Goal: Task Accomplishment & Management: Complete application form

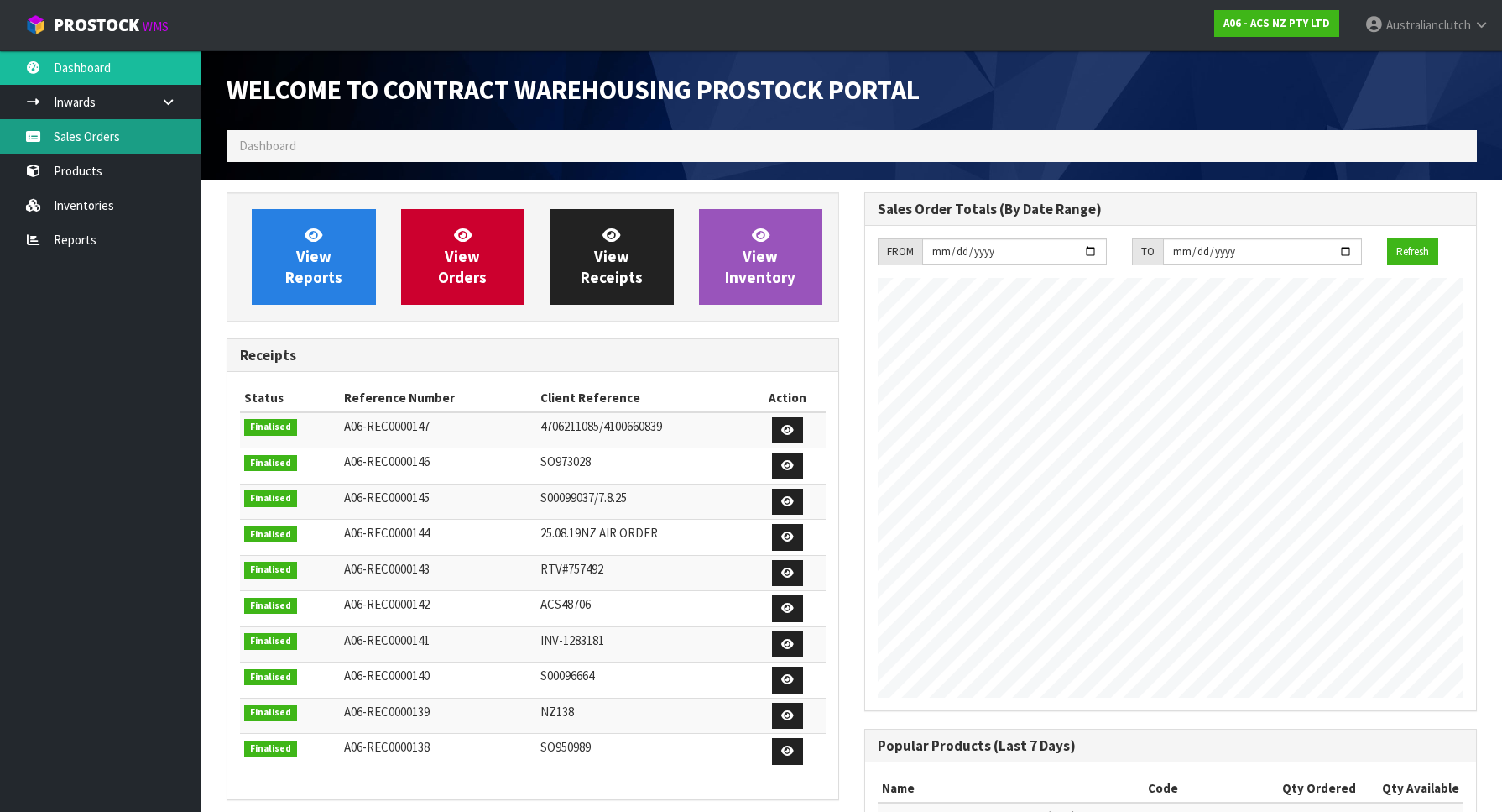
scroll to position [932, 637]
click at [101, 138] on link "Sales Orders" at bounding box center [100, 136] width 201 height 35
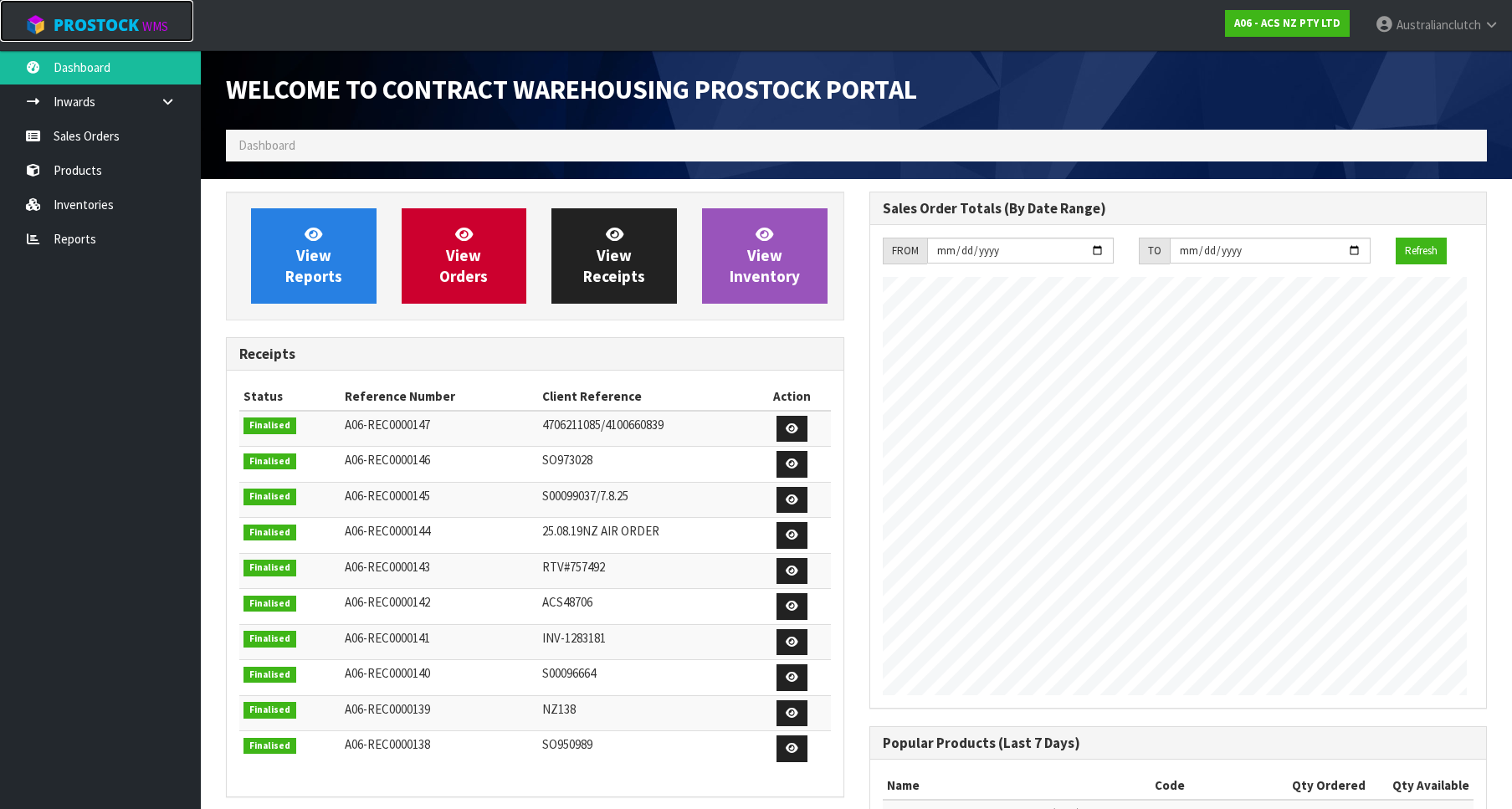
click at [118, 30] on span "ProStock" at bounding box center [96, 25] width 85 height 22
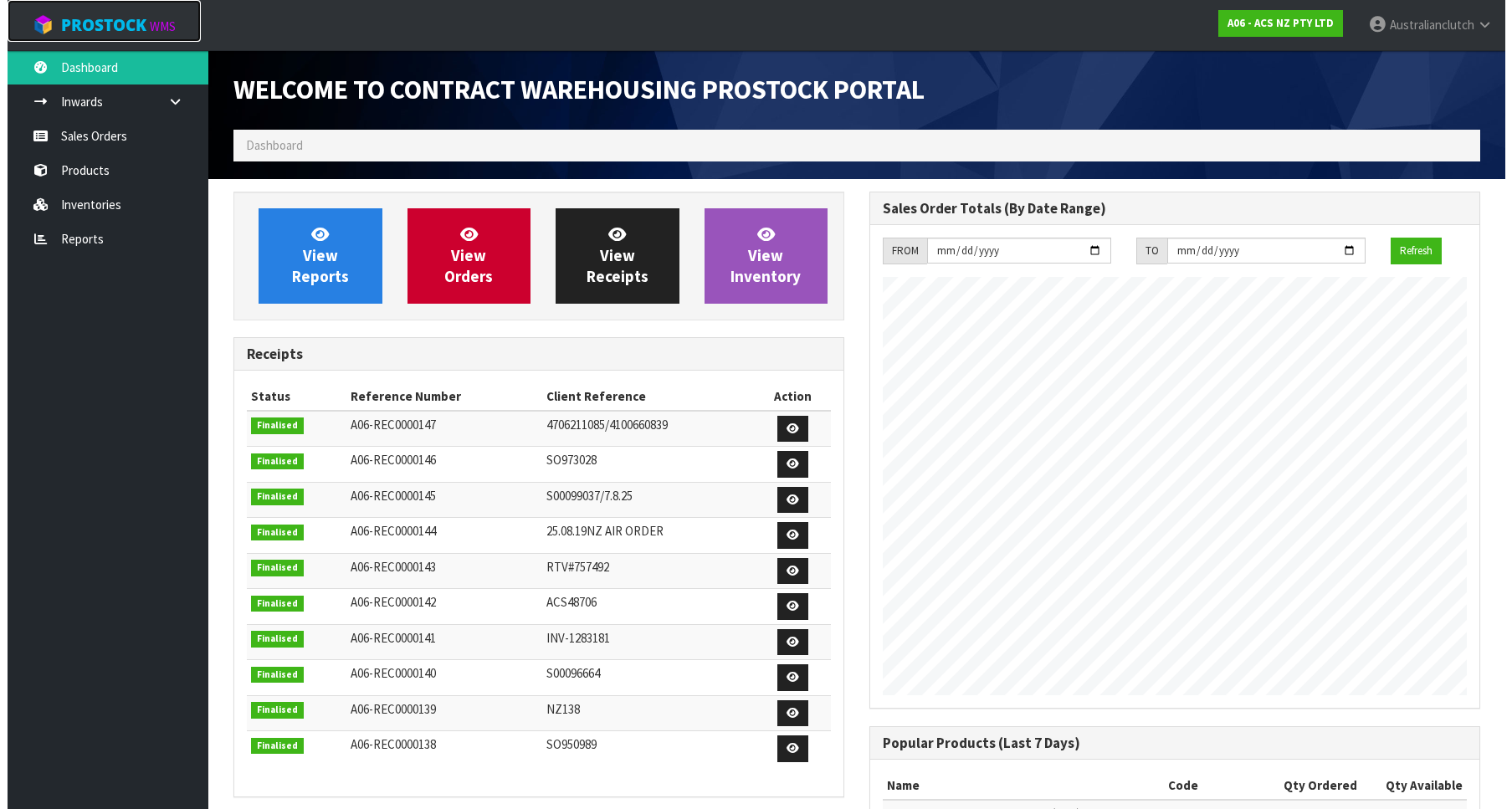
scroll to position [929, 635]
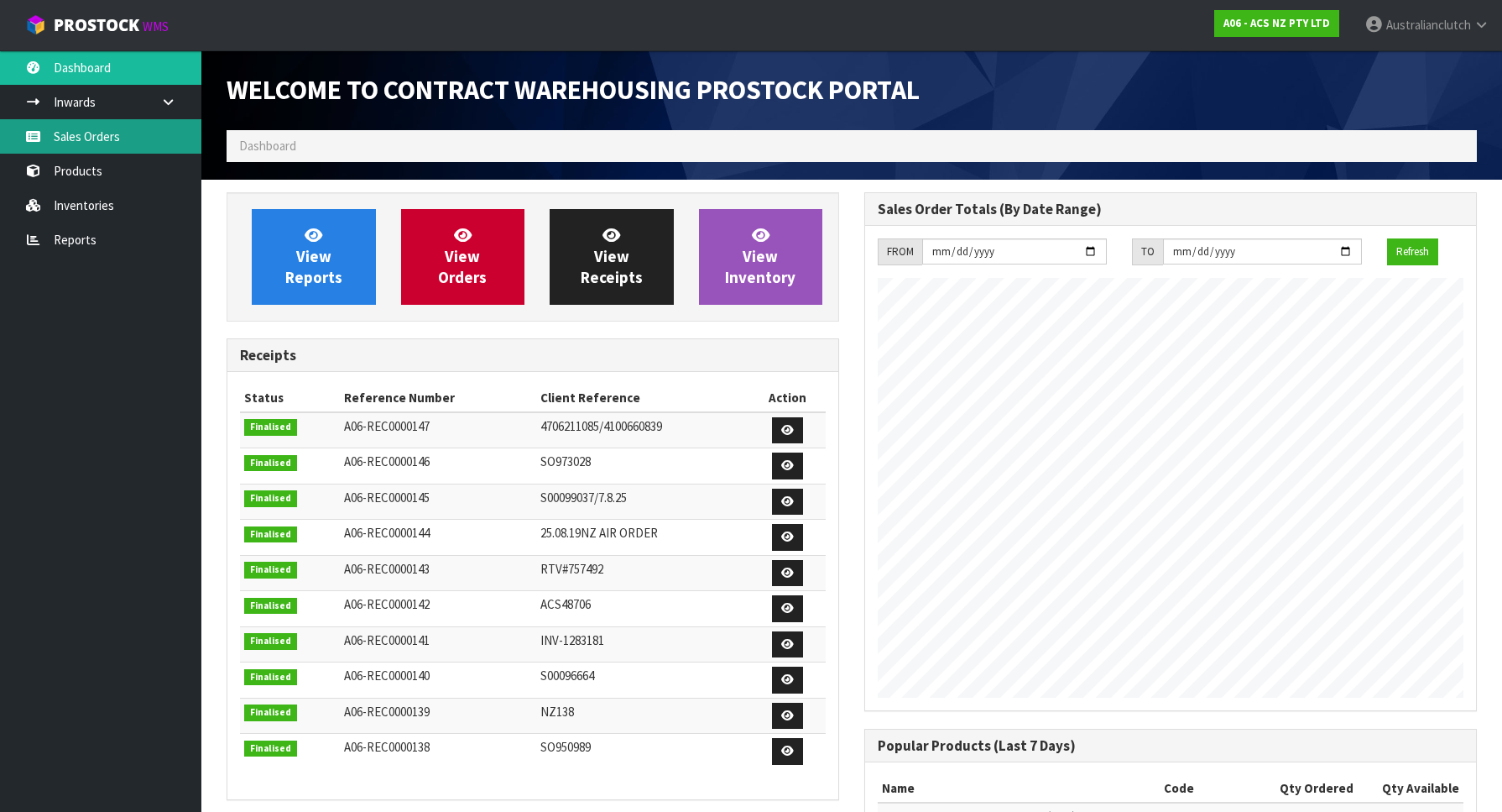
click at [37, 139] on icon at bounding box center [33, 136] width 16 height 13
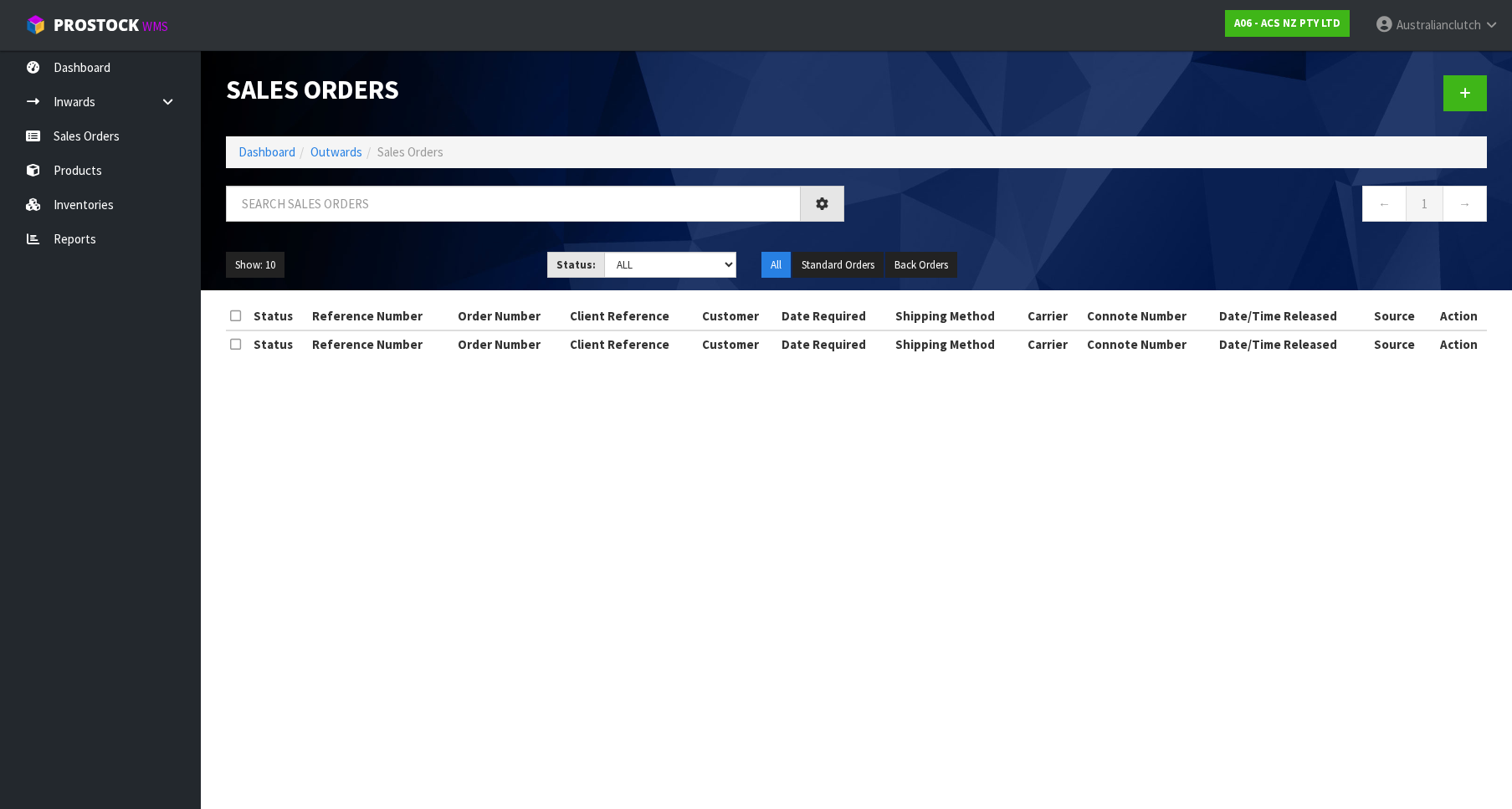
click at [1496, 108] on header "Sales Orders Dashboard Outwards Sales Orders ← 1 → Show: 10 5 10 25 50 Status: …" at bounding box center [856, 170] width 1310 height 240
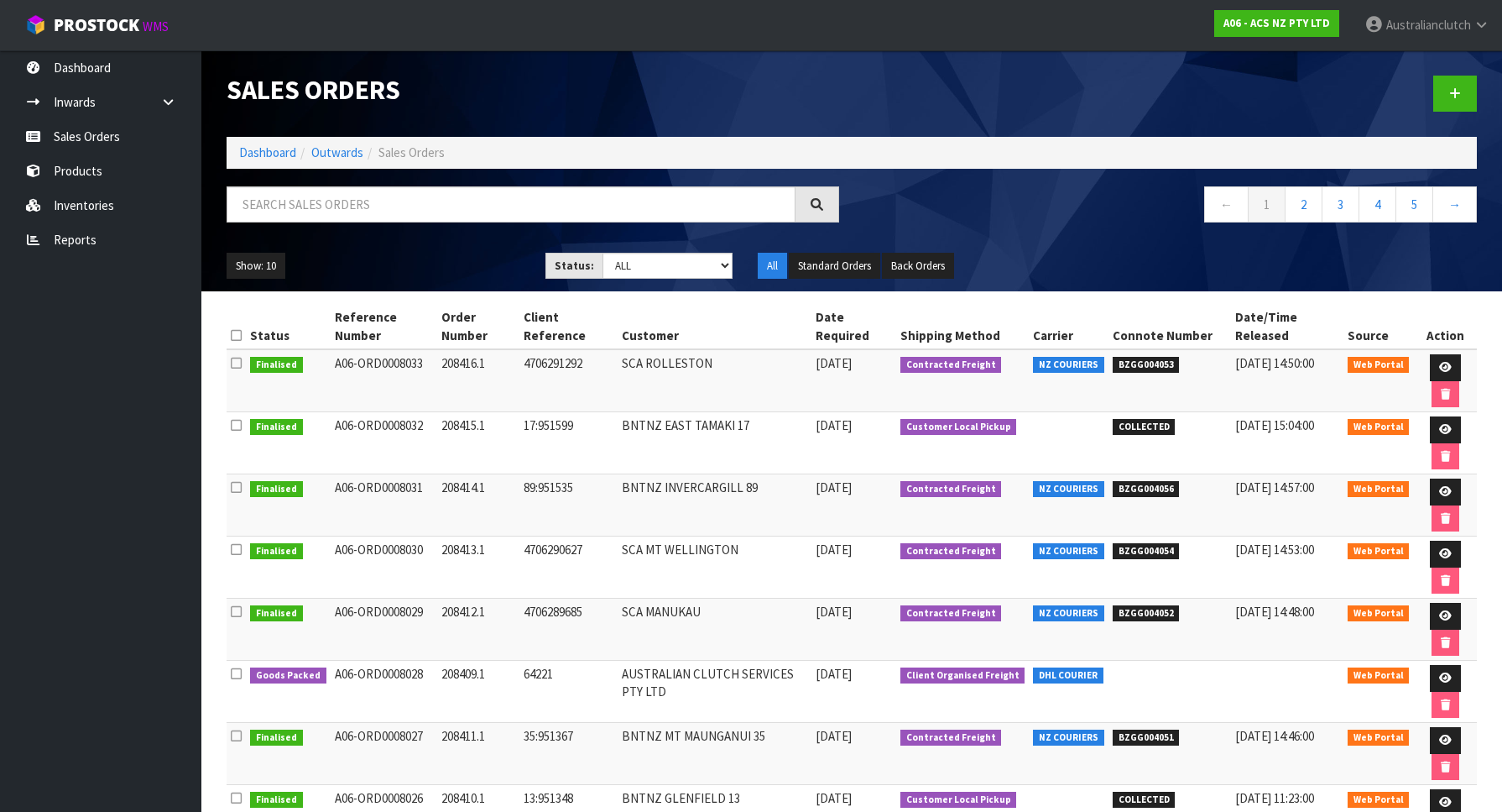
click at [1480, 97] on div at bounding box center [1170, 93] width 637 height 86
click at [1465, 100] on link at bounding box center [1455, 93] width 44 height 36
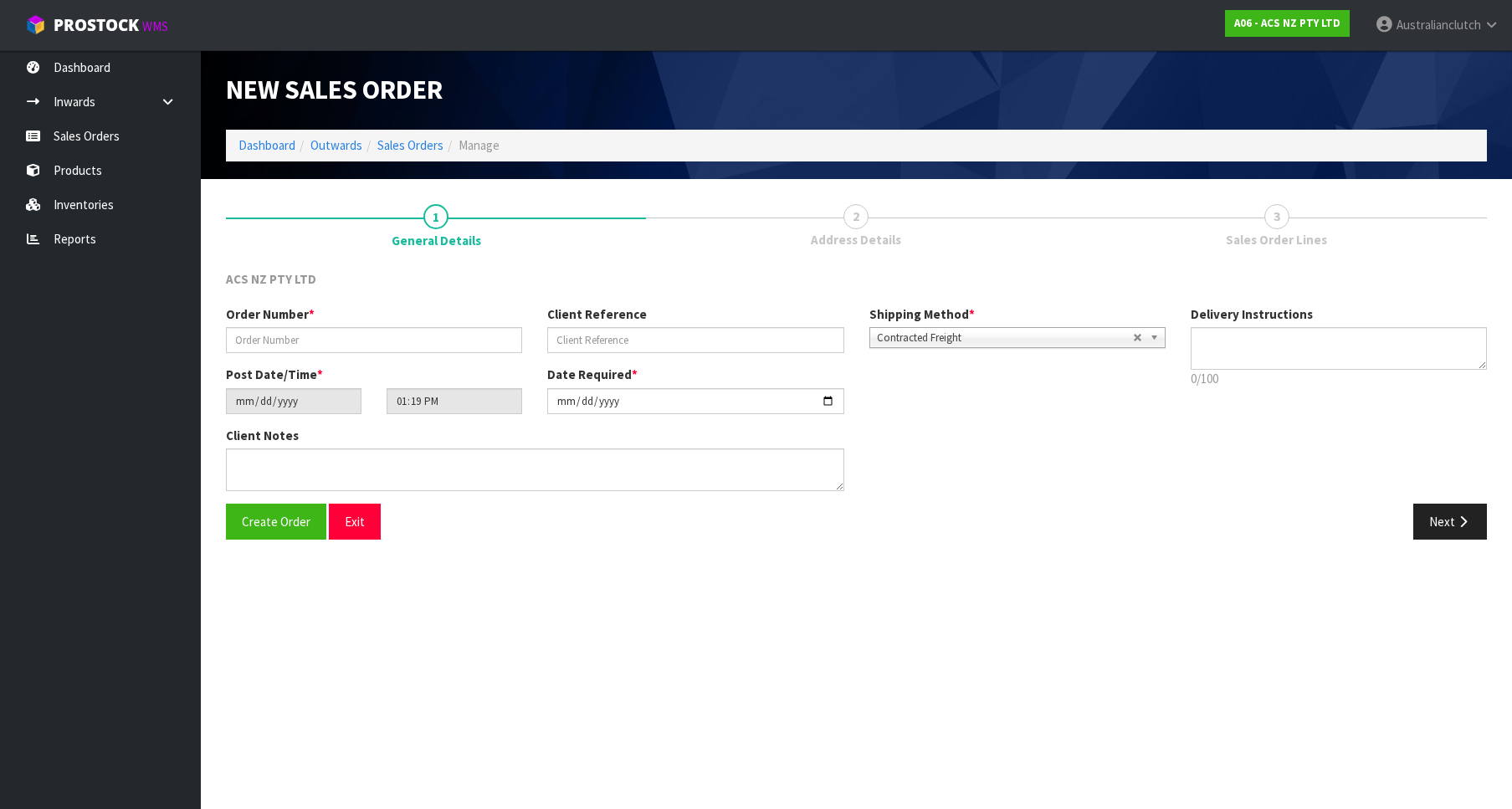
drag, startPoint x: 526, startPoint y: 333, endPoint x: 466, endPoint y: 338, distance: 60.2
click at [525, 333] on div "Order Number *" at bounding box center [374, 329] width 321 height 47
click at [466, 338] on input "text" at bounding box center [375, 340] width 296 height 26
paste input "208417.1"
type input "208417.1"
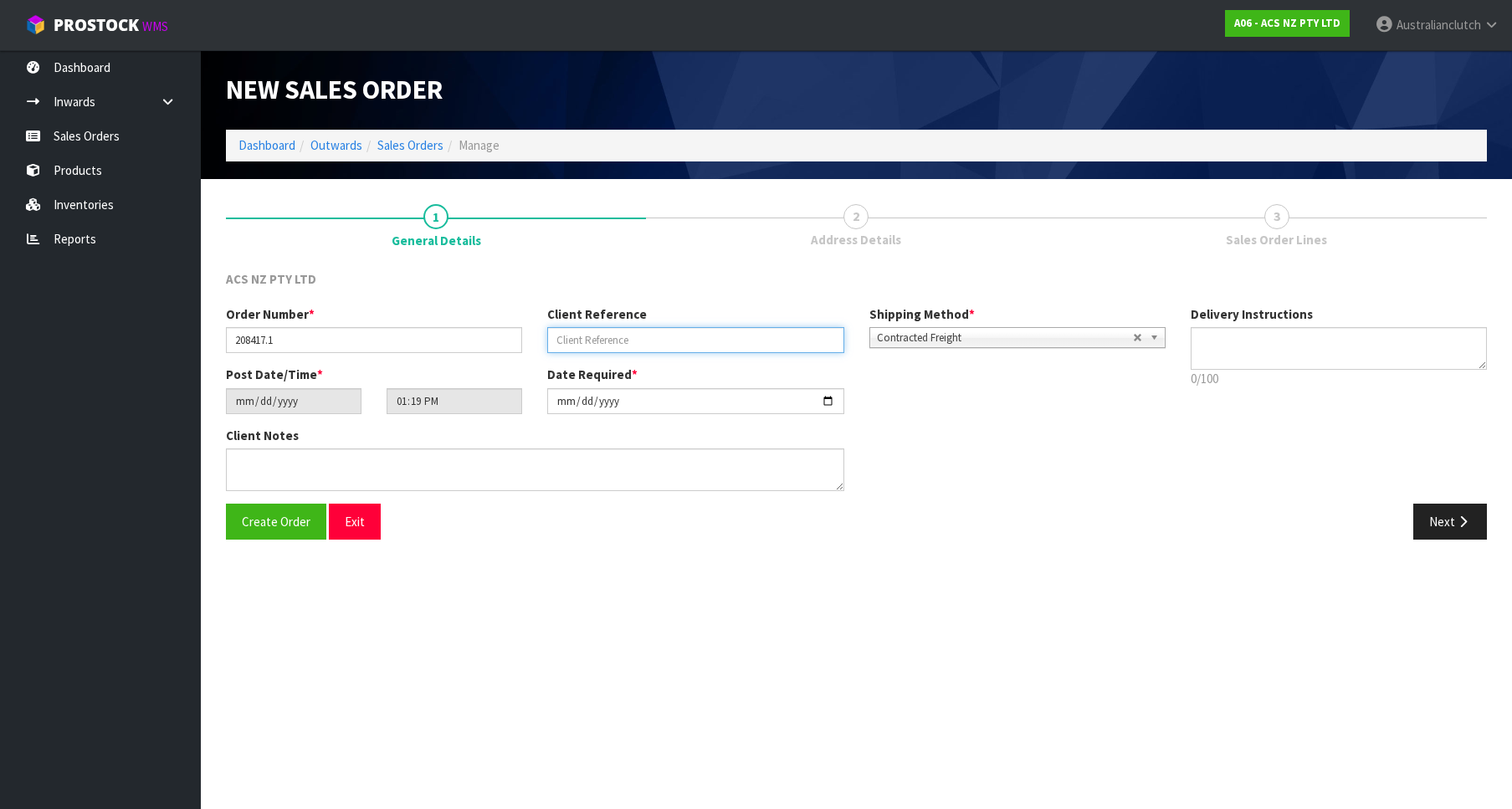
click at [700, 339] on input "text" at bounding box center [696, 340] width 296 height 26
paste input "32:951783"
type input "32:951783"
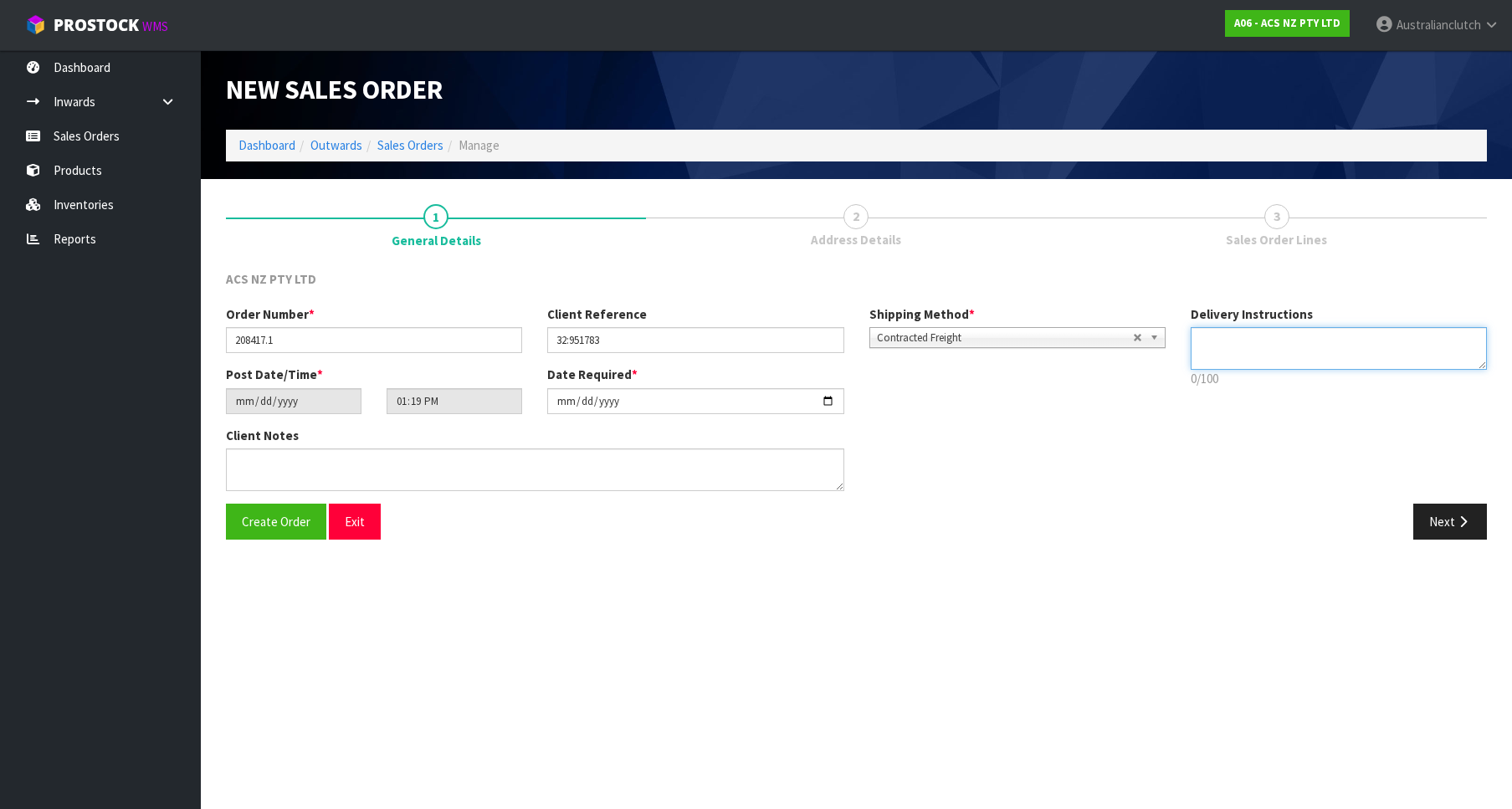
click at [1314, 346] on textarea at bounding box center [1338, 348] width 296 height 42
type textarea "PLEASE SEND VIA NZC"
click at [1479, 514] on button "Next" at bounding box center [1450, 522] width 73 height 36
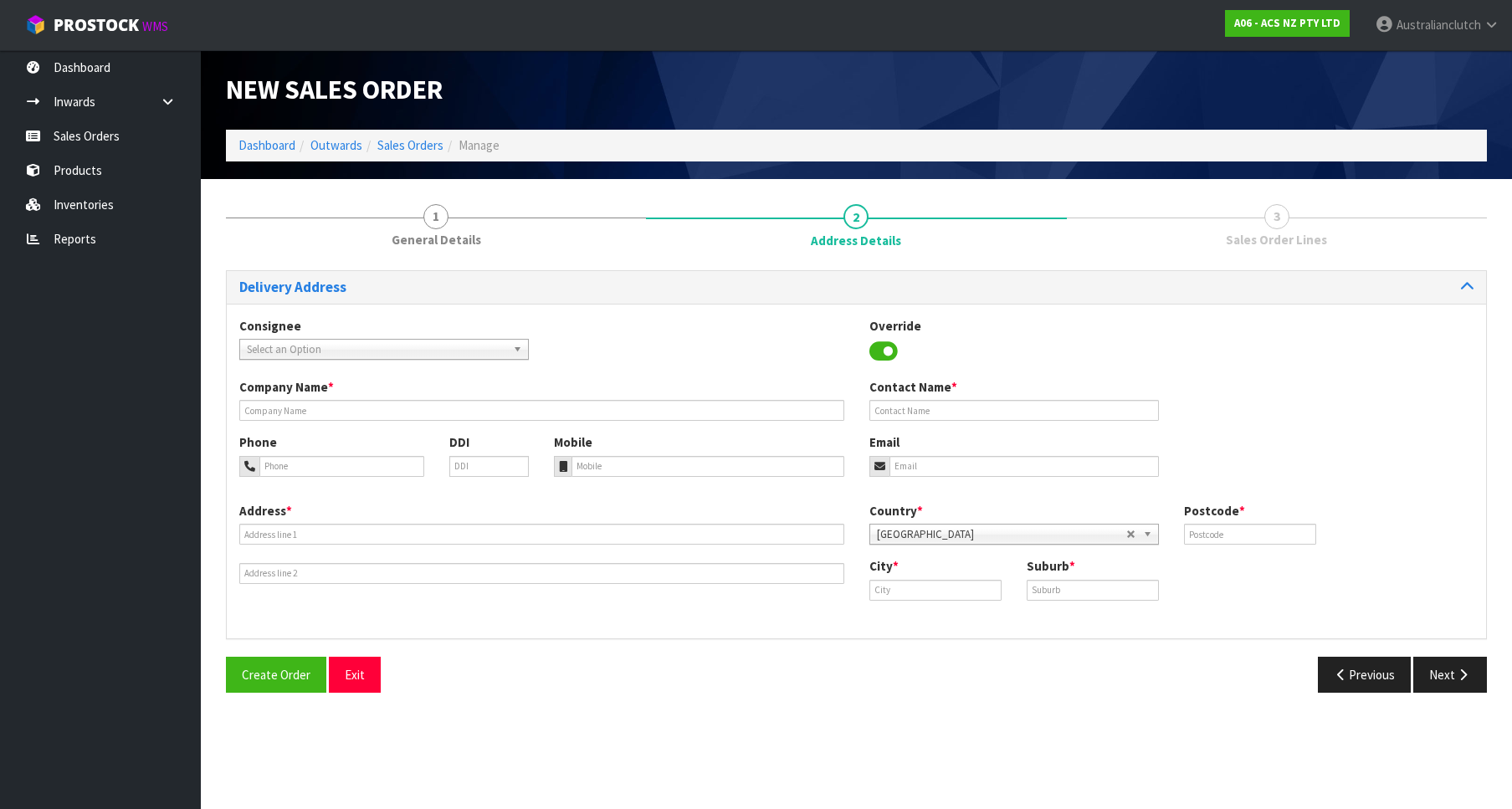
click at [465, 352] on span "Select an Option" at bounding box center [377, 350] width 259 height 20
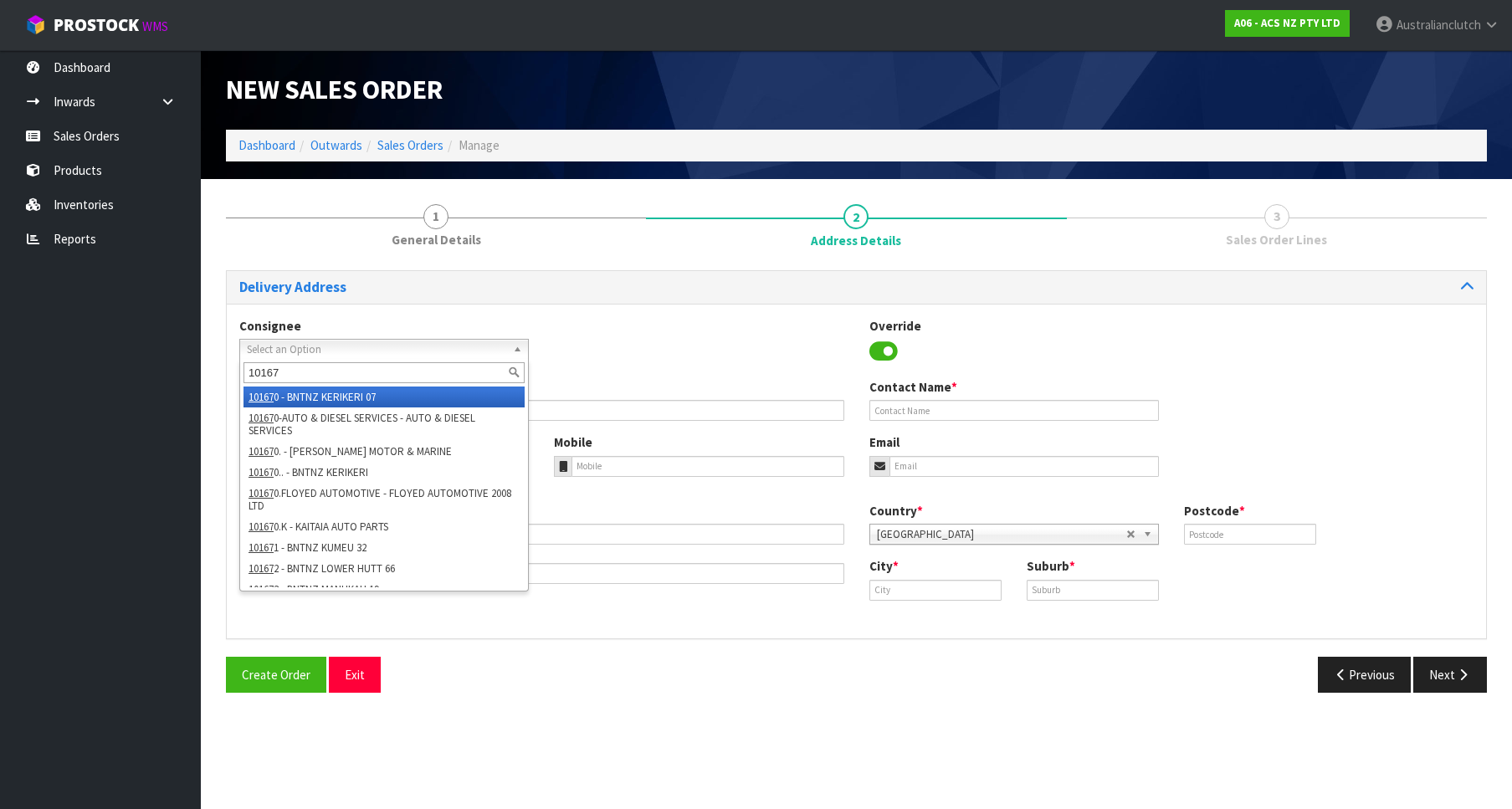
type input "101671"
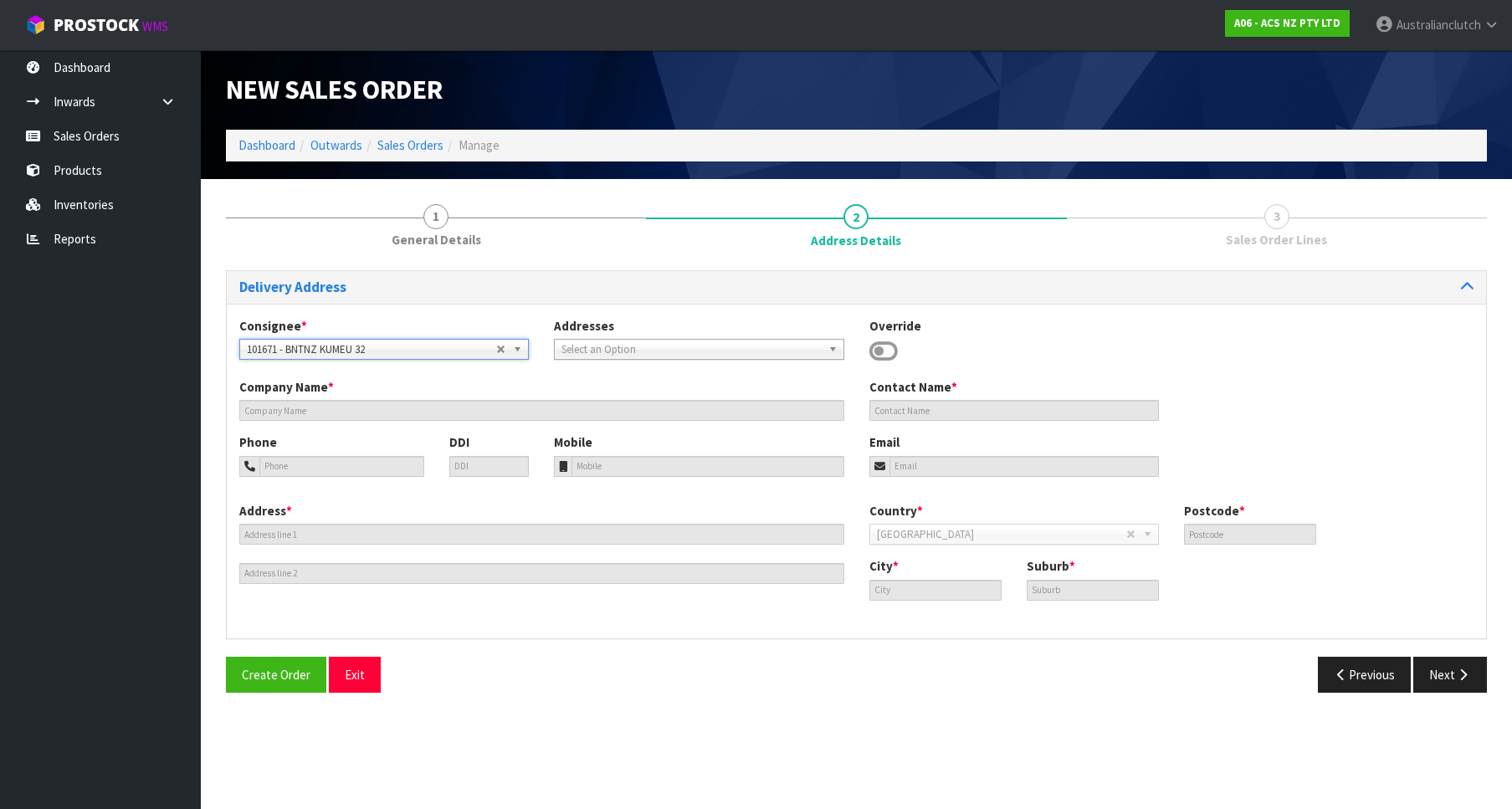
type input "BNTNZ KUMEU 32"
type input "[STREET_ADDRESS]"
type input "0810"
type input "KUMEU"
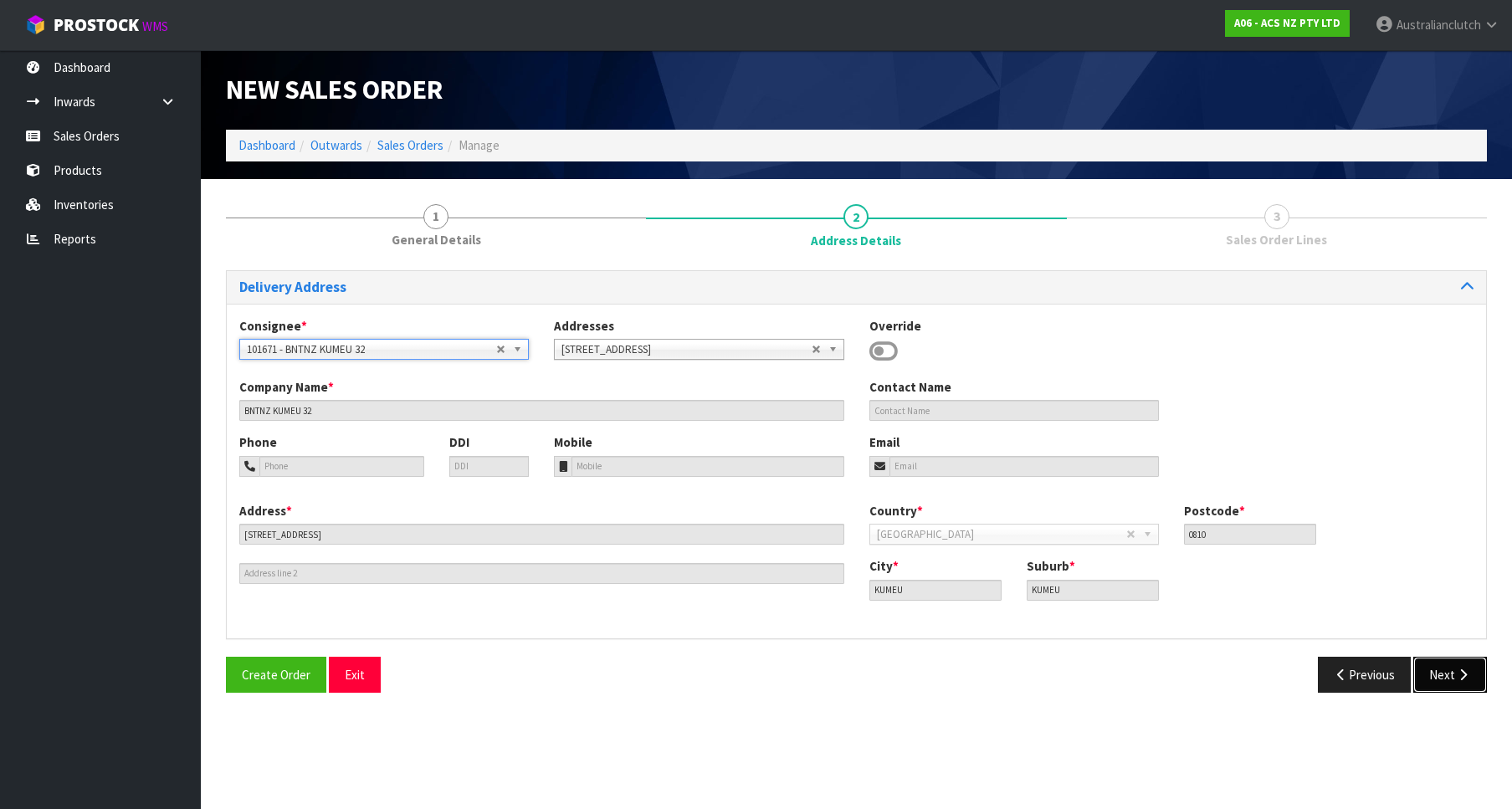
click at [1430, 674] on button "Next" at bounding box center [1450, 674] width 73 height 36
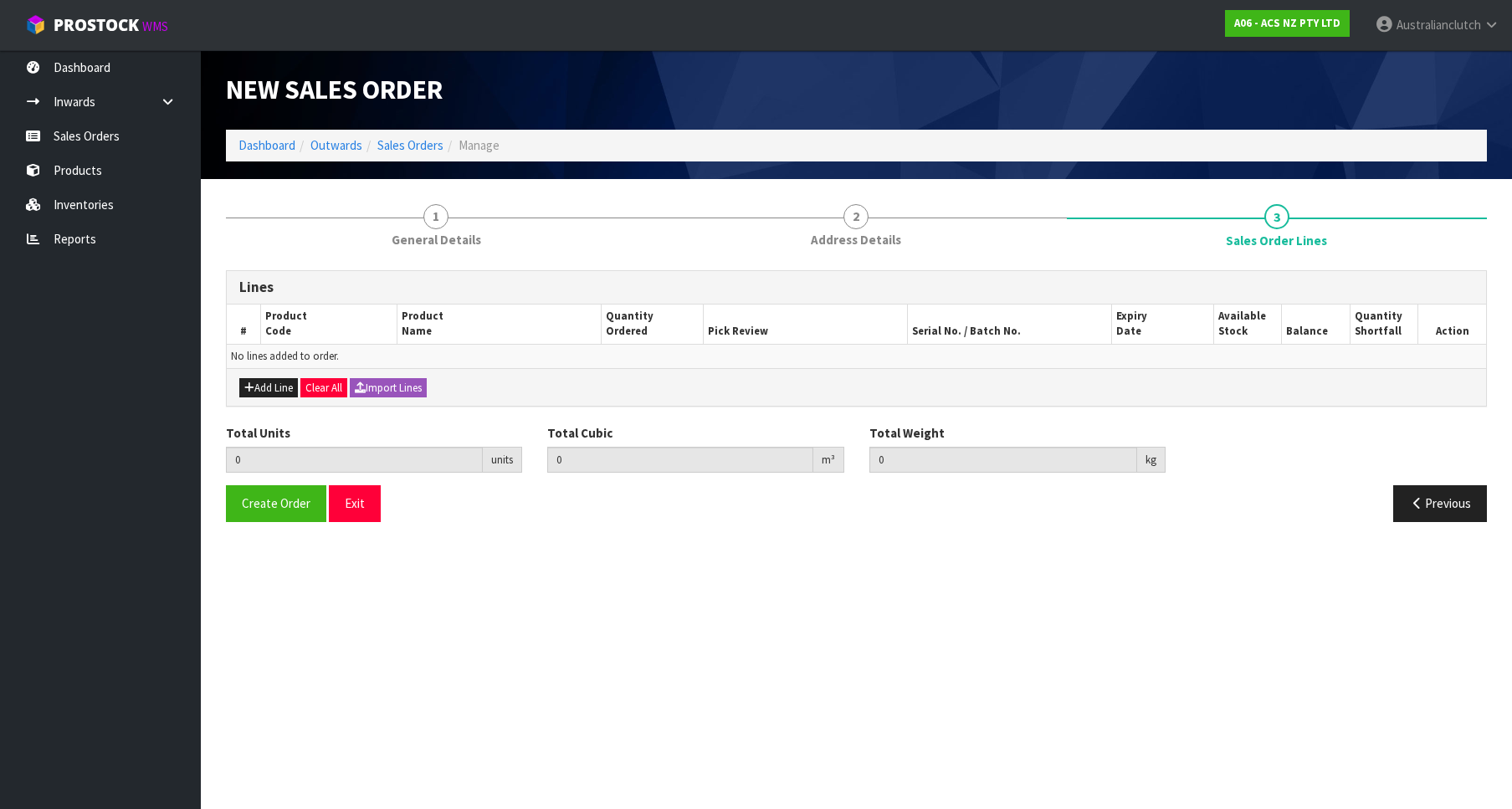
click at [237, 373] on div "Add Line Clear All Import Lines" at bounding box center [856, 386] width 1259 height 38
click at [268, 376] on div "Add Line Clear All Import Lines" at bounding box center [856, 386] width 1259 height 38
click at [286, 386] on button "Add Line" at bounding box center [268, 388] width 58 height 20
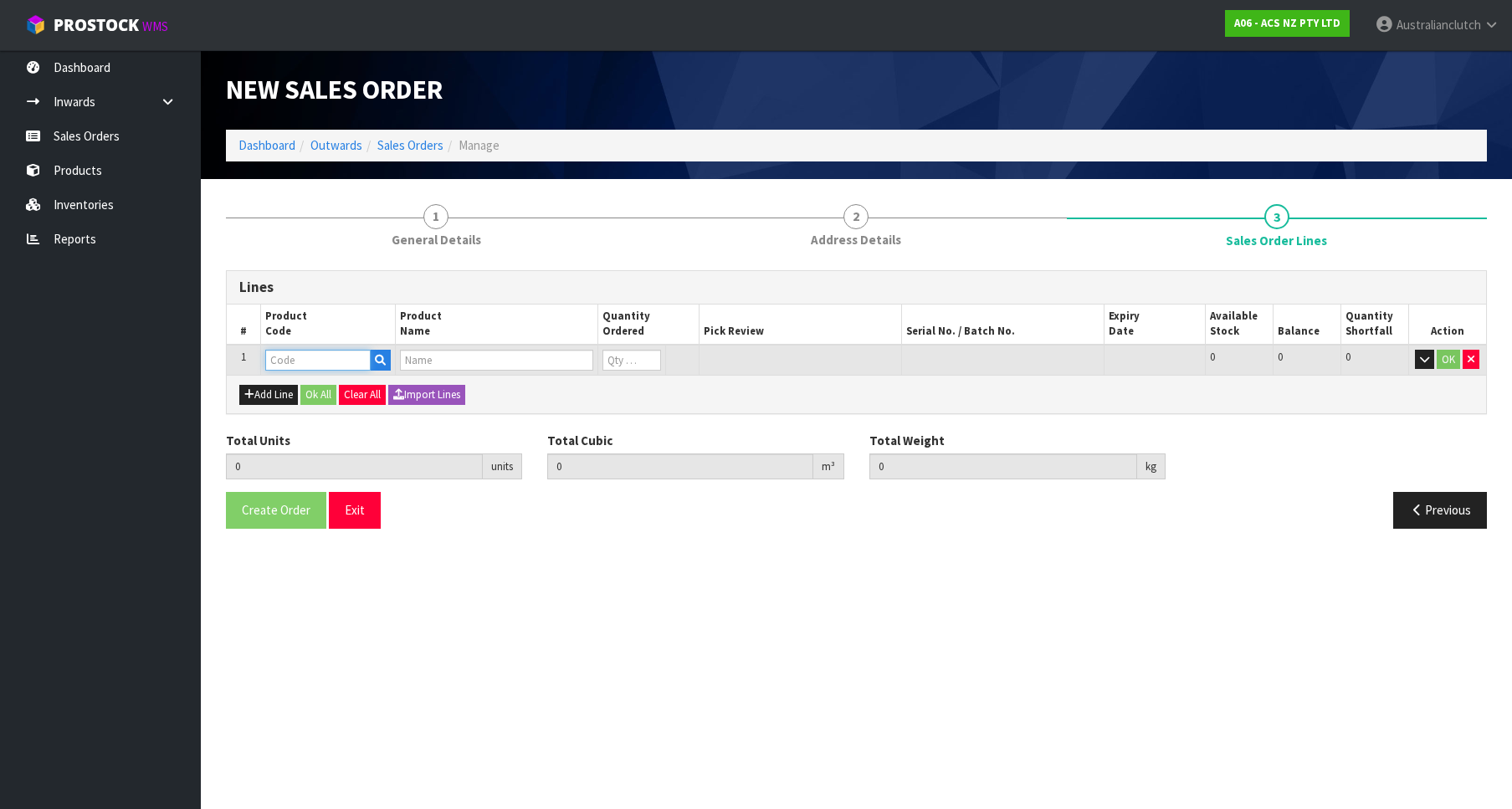
click at [308, 357] on input "text" at bounding box center [317, 360] width 106 height 21
paste input "KNI24001-1AX"
type input "KNI24001-1AX"
type input "0.000000"
type input "0.000"
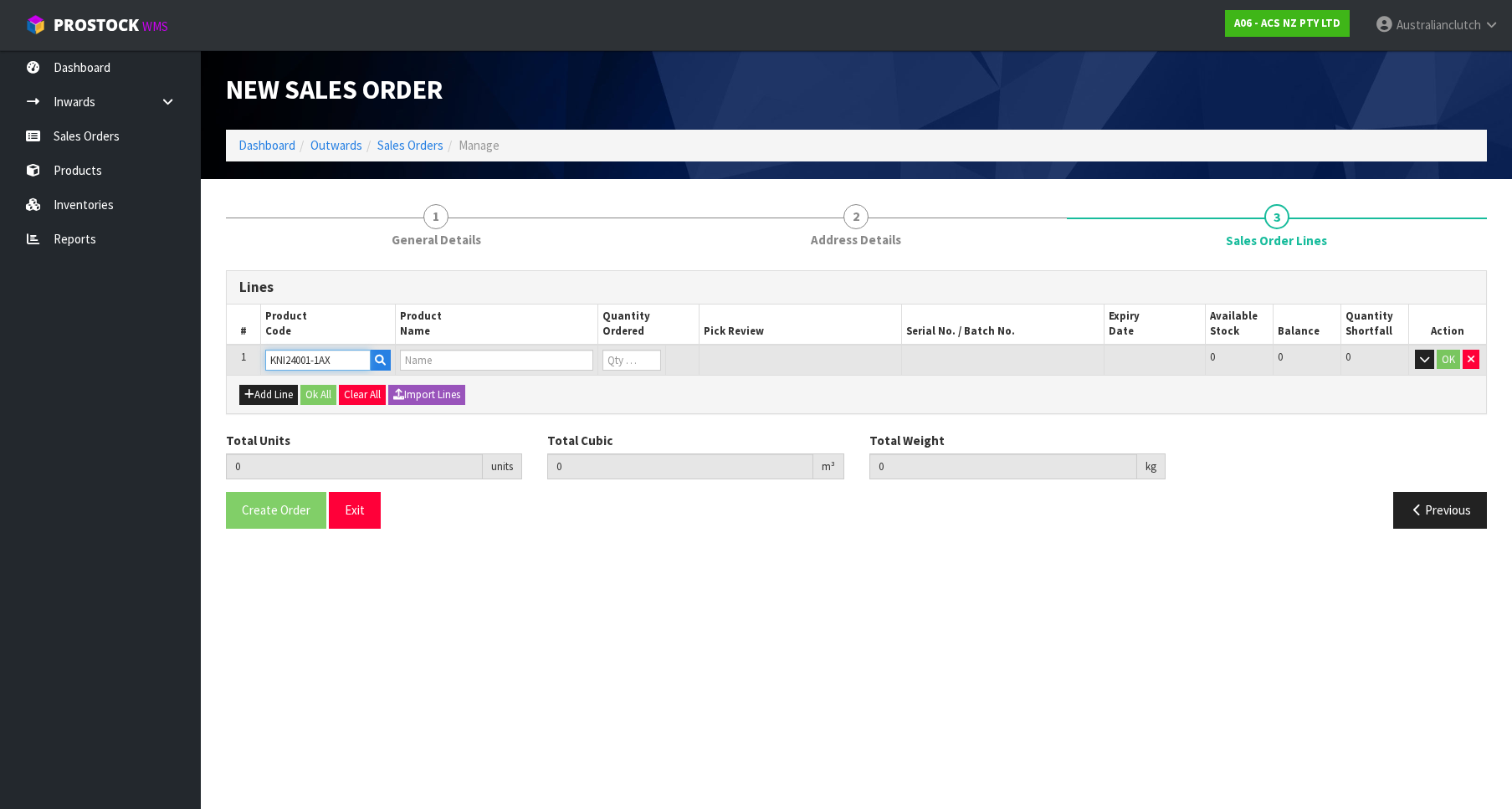
type input "KIT PER NISSAN SKYL 2.0/2.5L"
type input "0"
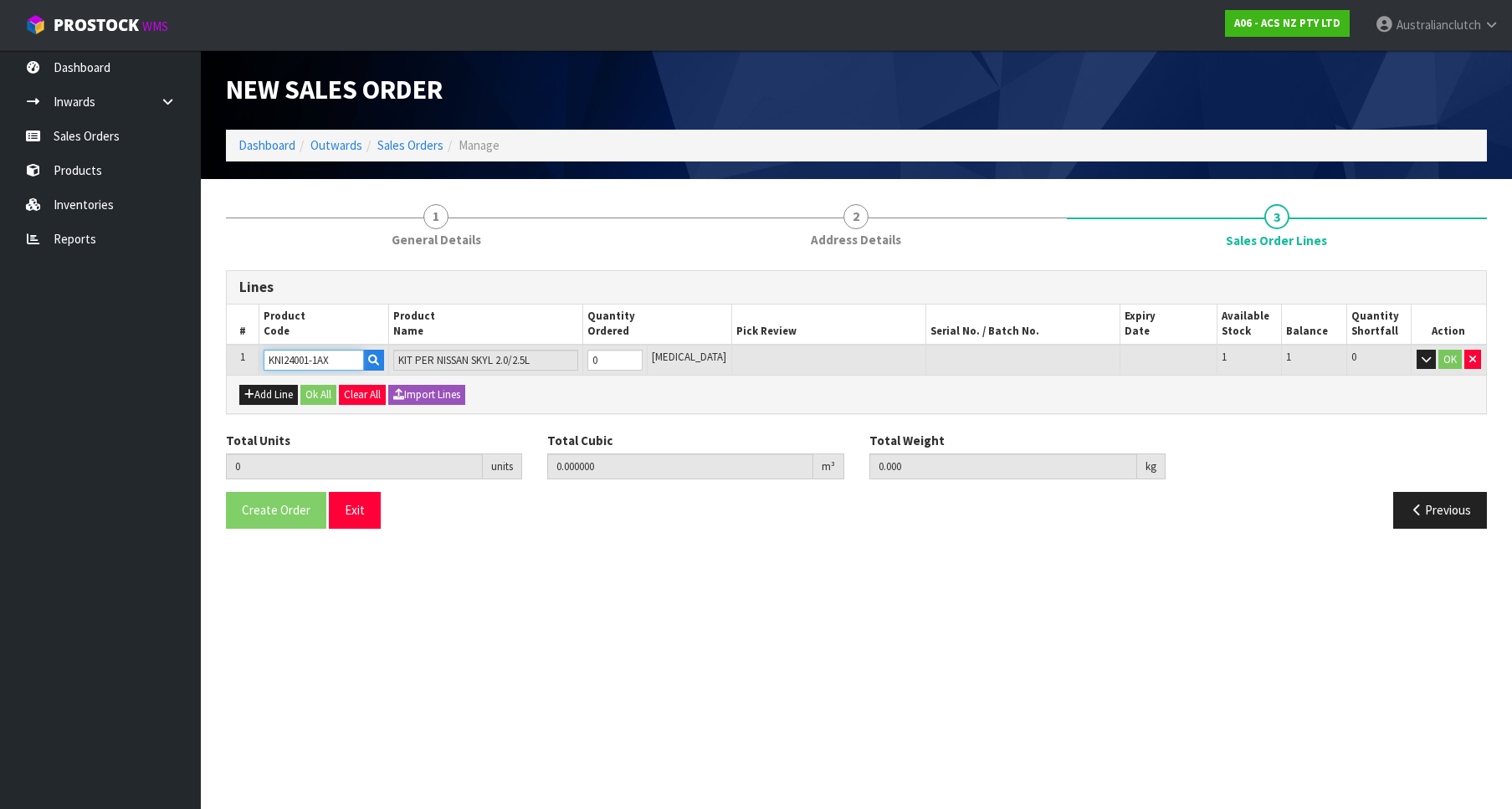
type input "1"
type input "0.01406"
type input "8.85"
type input "1"
click at [642, 355] on input "1" at bounding box center [615, 360] width 55 height 21
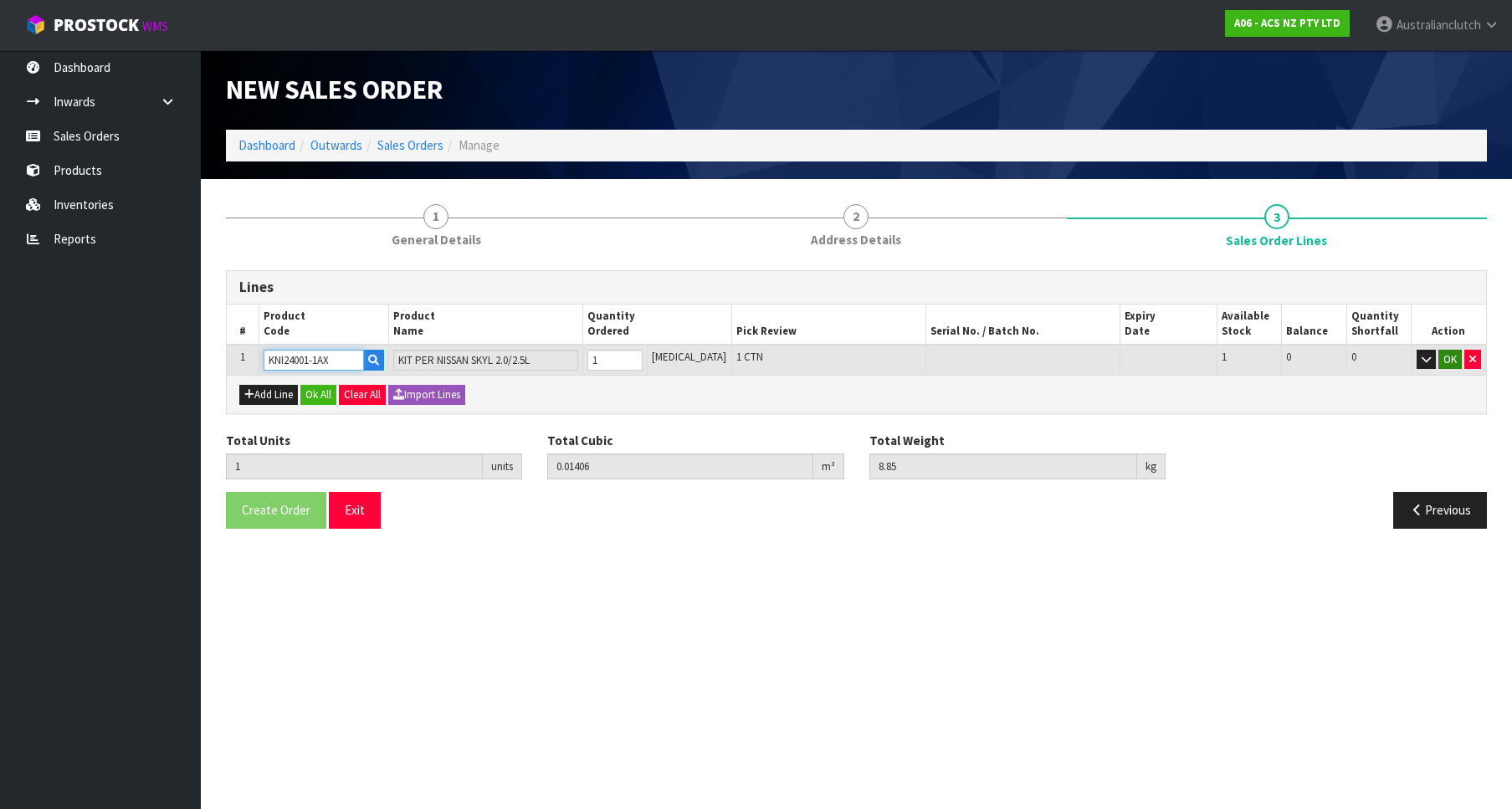
type input "KNI24001-1AX"
click at [1452, 367] on button "OK" at bounding box center [1450, 360] width 24 height 20
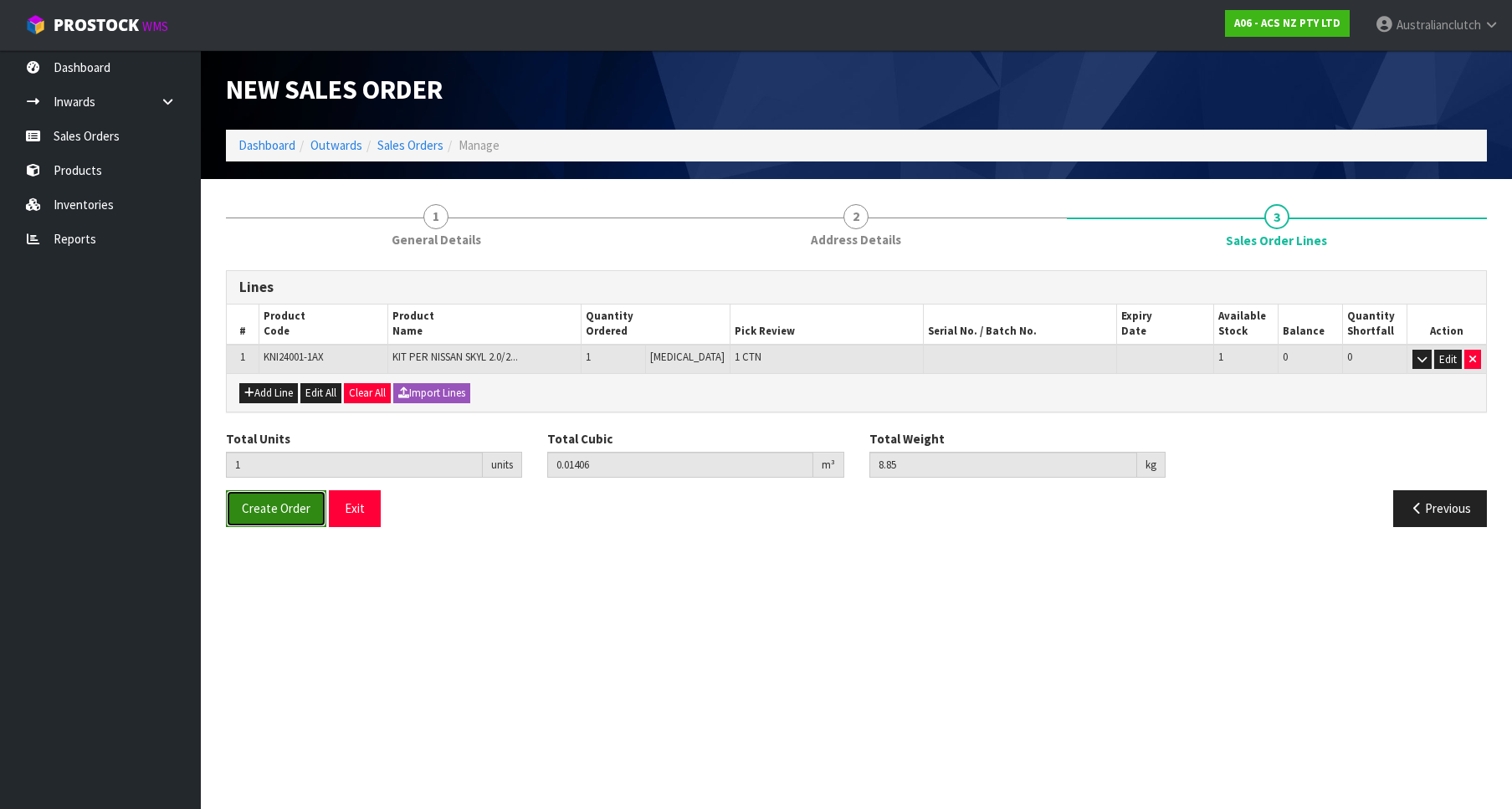
click at [255, 517] on button "Create Order" at bounding box center [277, 508] width 101 height 36
